Goal: Task Accomplishment & Management: Complete application form

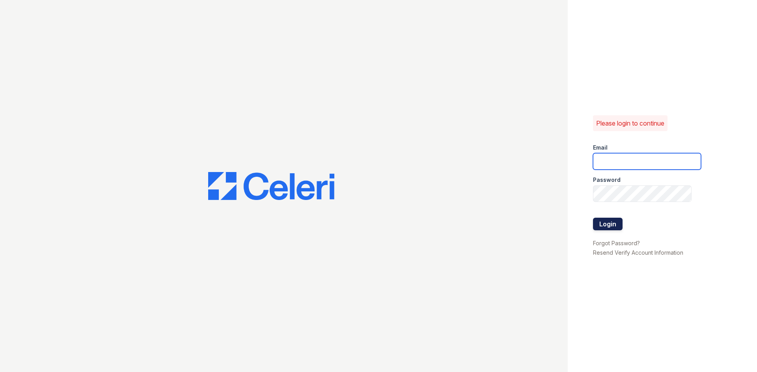
type input "[EMAIL_ADDRESS][DOMAIN_NAME]"
click at [609, 224] on button "Login" at bounding box center [608, 224] width 30 height 13
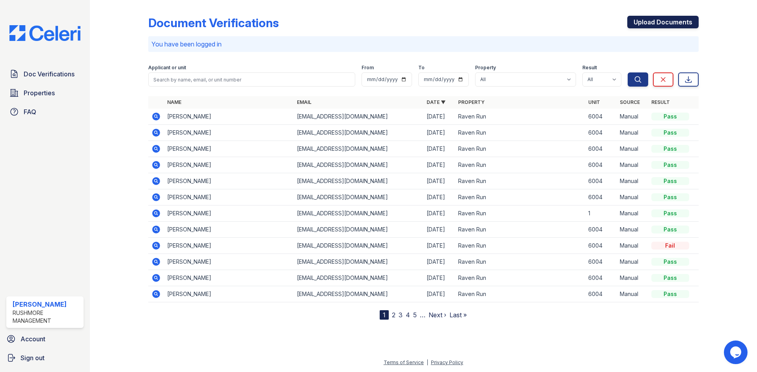
click at [656, 18] on link "Upload Documents" at bounding box center [662, 22] width 71 height 13
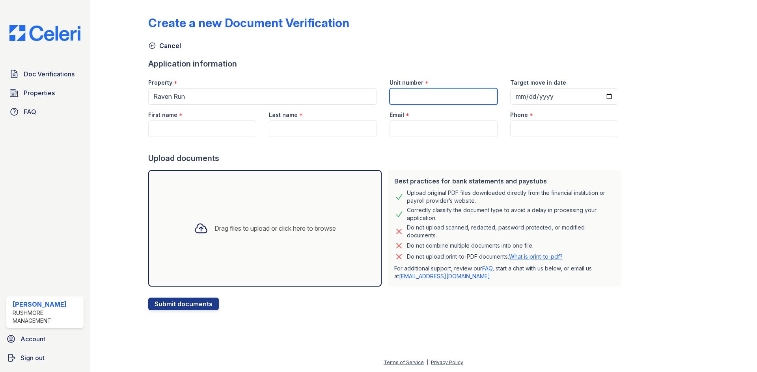
click at [456, 93] on input "Unit number" at bounding box center [443, 96] width 108 height 17
type input "6004"
click at [188, 130] on input "First name" at bounding box center [202, 129] width 108 height 17
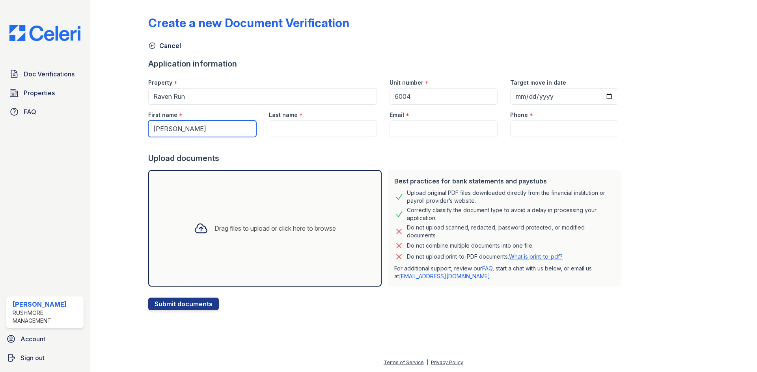
type input "sean"
click at [299, 130] on input "Last name" at bounding box center [323, 129] width 108 height 17
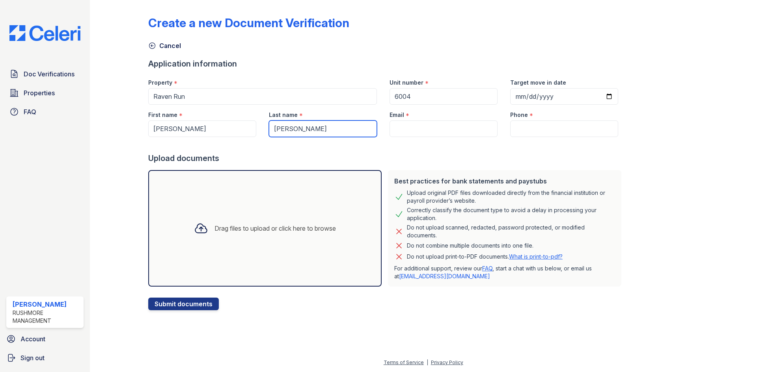
type input "fullwood"
click at [158, 131] on input "sean" at bounding box center [202, 129] width 108 height 17
type input "Sean"
drag, startPoint x: 273, startPoint y: 129, endPoint x: 280, endPoint y: 130, distance: 7.1
click at [273, 129] on input "fullwood" at bounding box center [323, 129] width 108 height 17
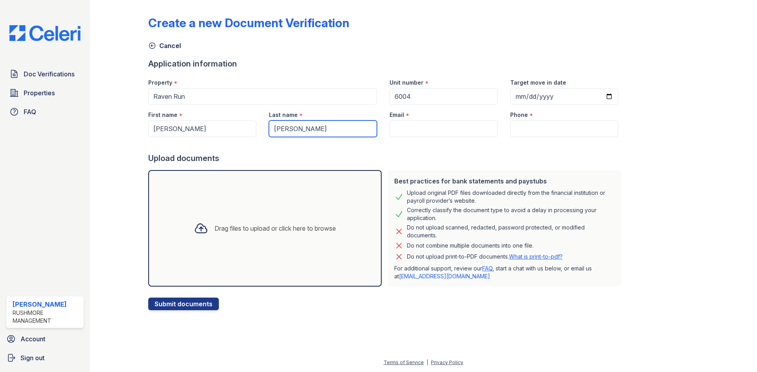
type input "Fullwood"
click at [405, 127] on input "Email" at bounding box center [443, 129] width 108 height 17
click at [452, 134] on input "Email" at bounding box center [443, 129] width 108 height 17
paste input "4605seansean@gmail.com"
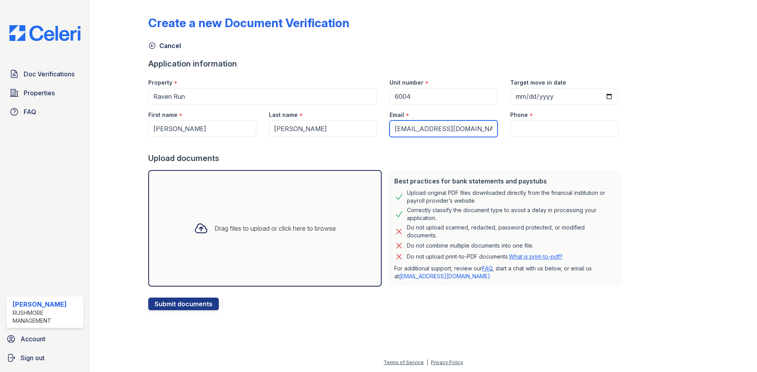
type input "4605seansean@gmail.com"
click at [571, 127] on input "Phone" at bounding box center [564, 129] width 108 height 17
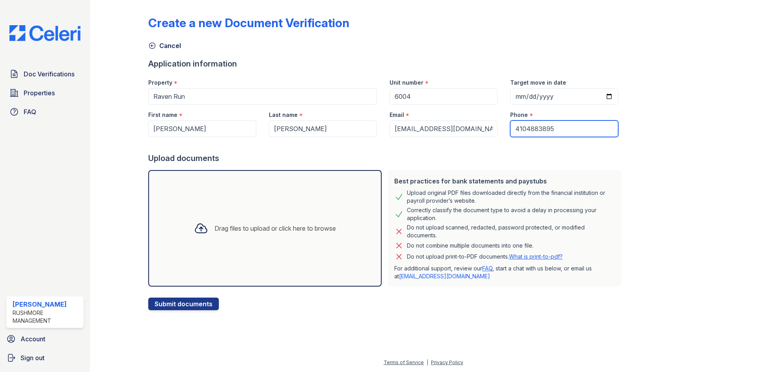
type input "4104883895"
click at [273, 228] on div "Drag files to upload or click here to browse" at bounding box center [274, 228] width 121 height 9
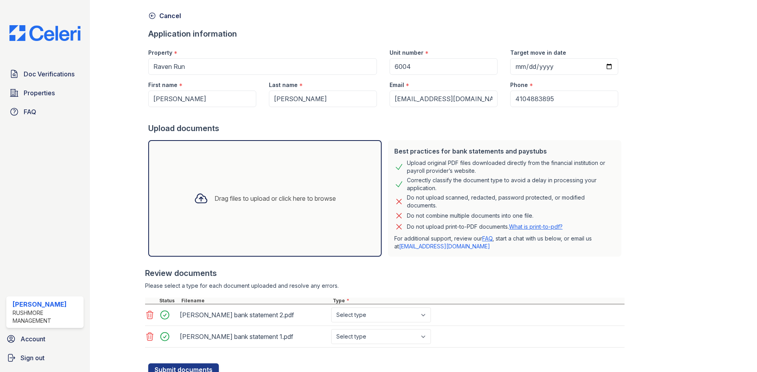
scroll to position [61, 0]
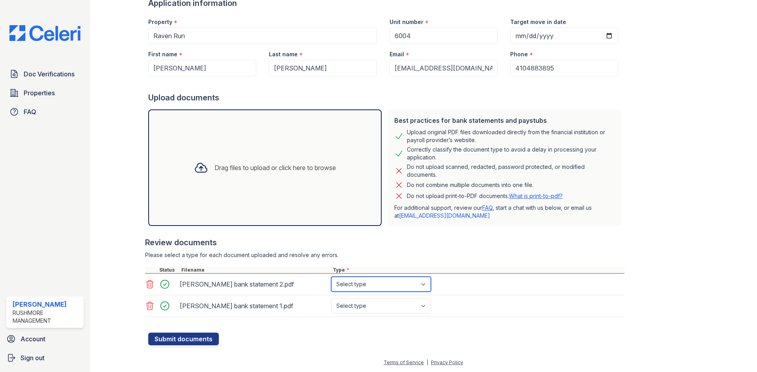
click at [397, 284] on select "Select type Paystub Bank Statement Offer Letter Tax Documents Benefit Award Let…" at bounding box center [381, 284] width 100 height 15
select select "bank_statement"
click at [331, 277] on select "Select type Paystub Bank Statement Offer Letter Tax Documents Benefit Award Let…" at bounding box center [381, 284] width 100 height 15
click at [396, 302] on select "Select type Paystub Bank Statement Offer Letter Tax Documents Benefit Award Let…" at bounding box center [381, 306] width 100 height 15
select select "bank_statement"
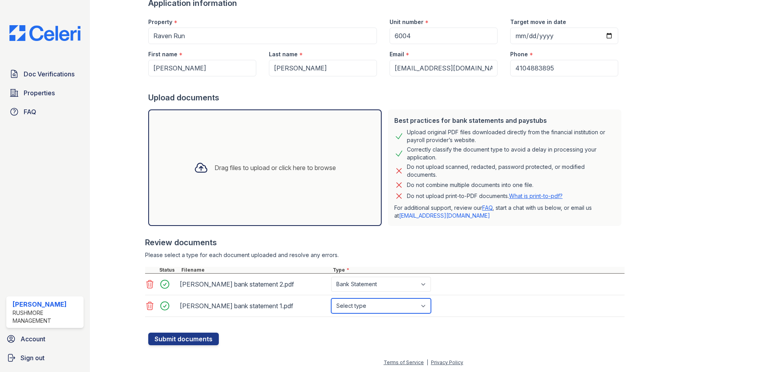
click at [331, 299] on select "Select type Paystub Bank Statement Offer Letter Tax Documents Benefit Award Let…" at bounding box center [381, 306] width 100 height 15
click at [190, 341] on button "Submit documents" at bounding box center [183, 339] width 71 height 13
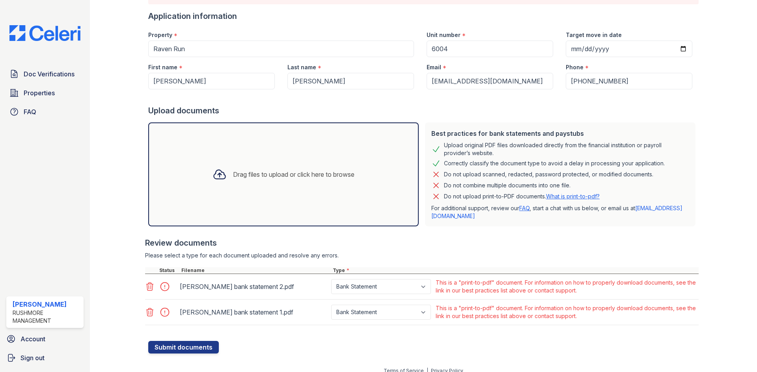
scroll to position [78, 0]
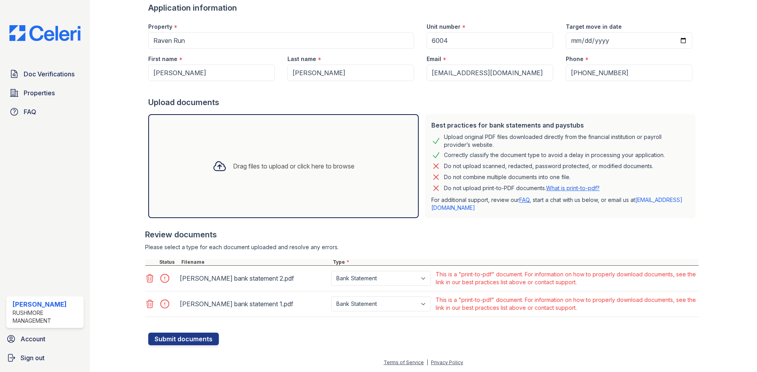
click at [151, 275] on icon at bounding box center [150, 279] width 7 height 8
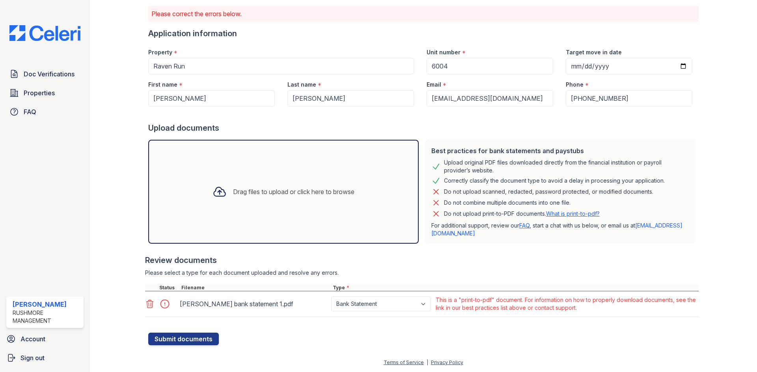
click at [149, 303] on icon at bounding box center [149, 303] width 9 height 9
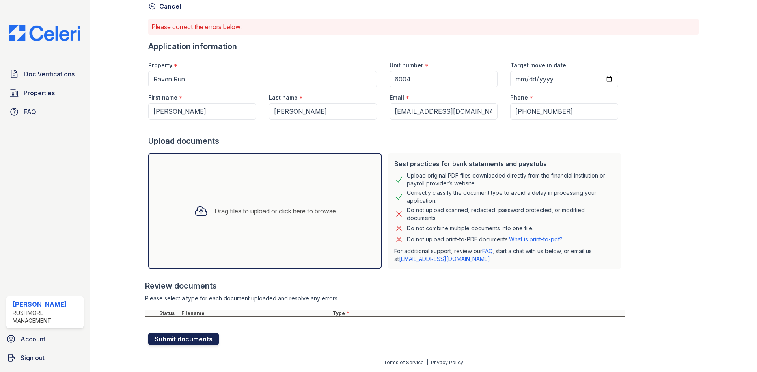
click at [173, 341] on button "Submit documents" at bounding box center [183, 339] width 71 height 13
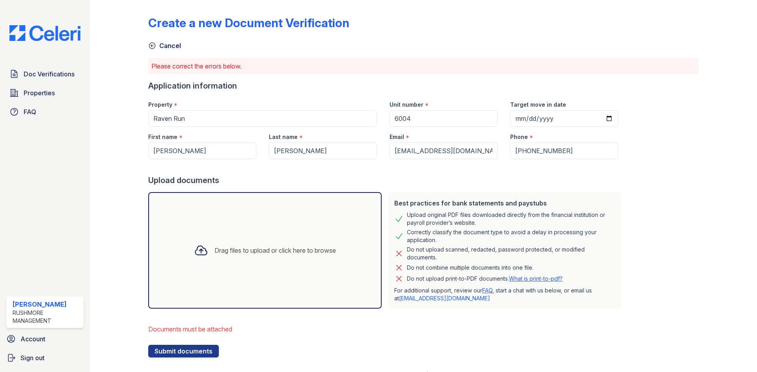
click at [278, 251] on div "Drag files to upload or click here to browse" at bounding box center [274, 250] width 121 height 9
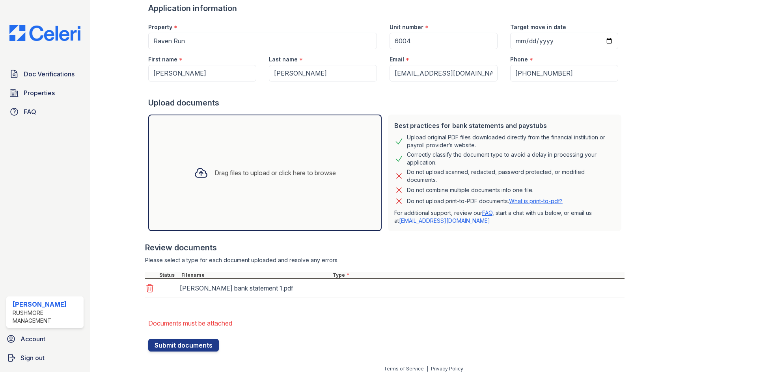
scroll to position [84, 0]
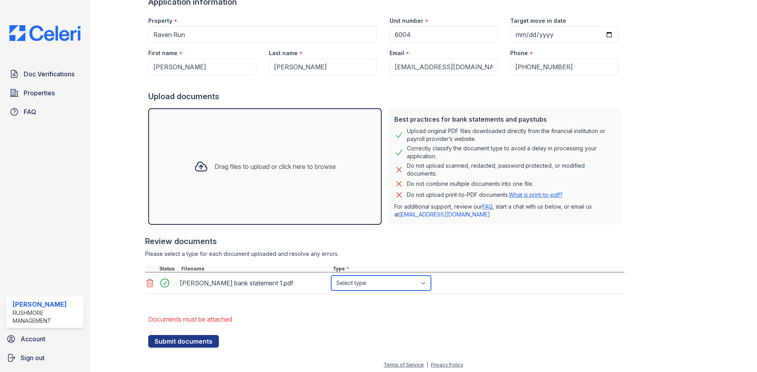
click at [397, 283] on select "Select type Paystub Bank Statement Offer Letter Tax Documents Benefit Award Let…" at bounding box center [381, 283] width 100 height 15
select select "bank_statement"
click at [331, 276] on select "Select type Paystub Bank Statement Offer Letter Tax Documents Benefit Award Let…" at bounding box center [381, 283] width 100 height 15
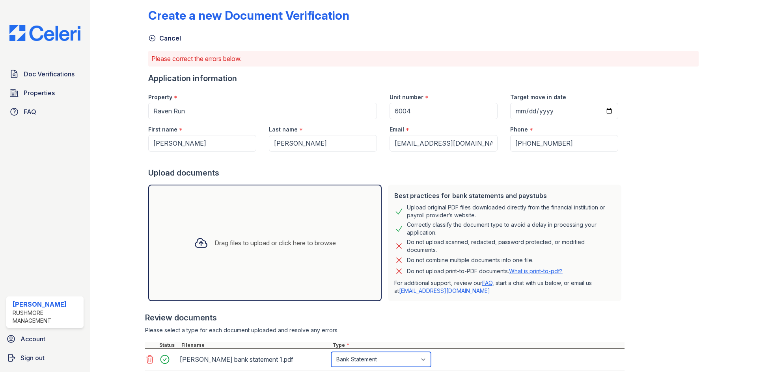
scroll to position [0, 0]
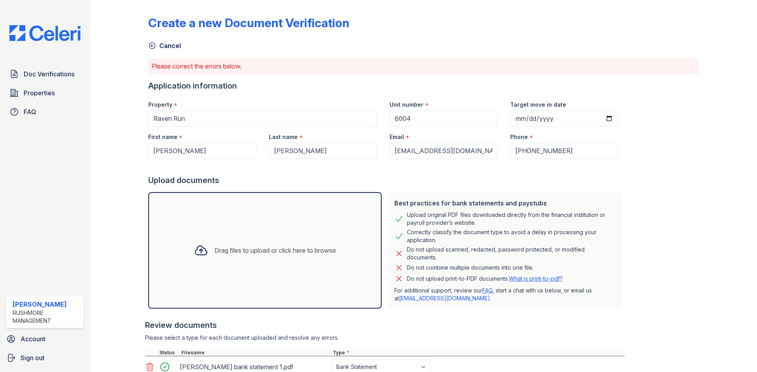
click at [278, 257] on div "Drag files to upload or click here to browse" at bounding box center [265, 250] width 154 height 27
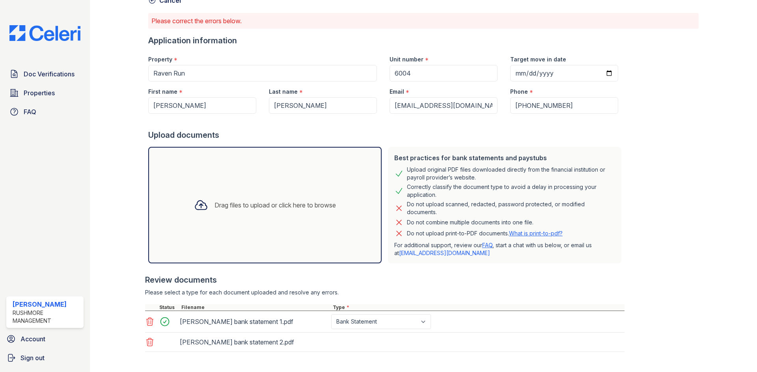
scroll to position [106, 0]
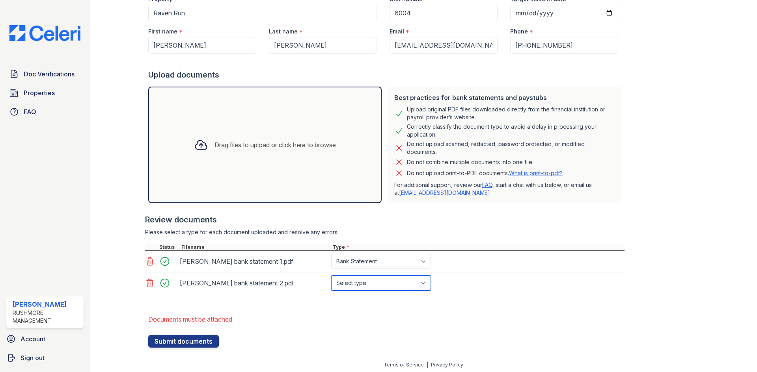
click at [394, 282] on select "Select type Paystub Bank Statement Offer Letter Tax Documents Benefit Award Let…" at bounding box center [381, 283] width 100 height 15
select select "bank_statement"
click at [331, 276] on select "Select type Paystub Bank Statement Offer Letter Tax Documents Benefit Award Let…" at bounding box center [381, 283] width 100 height 15
click at [192, 342] on button "Submit documents" at bounding box center [183, 341] width 71 height 13
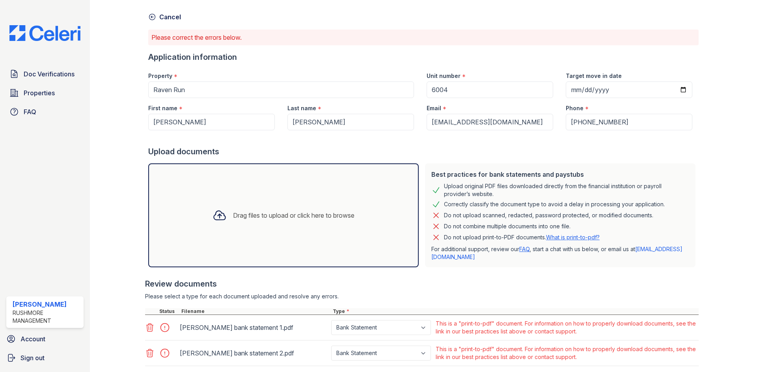
scroll to position [0, 0]
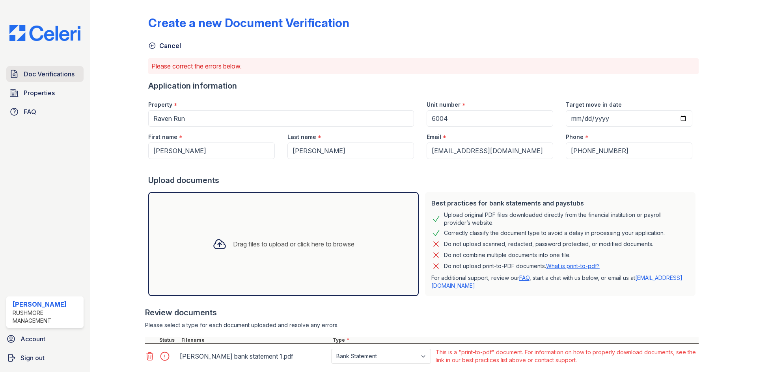
click at [54, 72] on span "Doc Verifications" at bounding box center [49, 73] width 51 height 9
